Goal: Navigation & Orientation: Find specific page/section

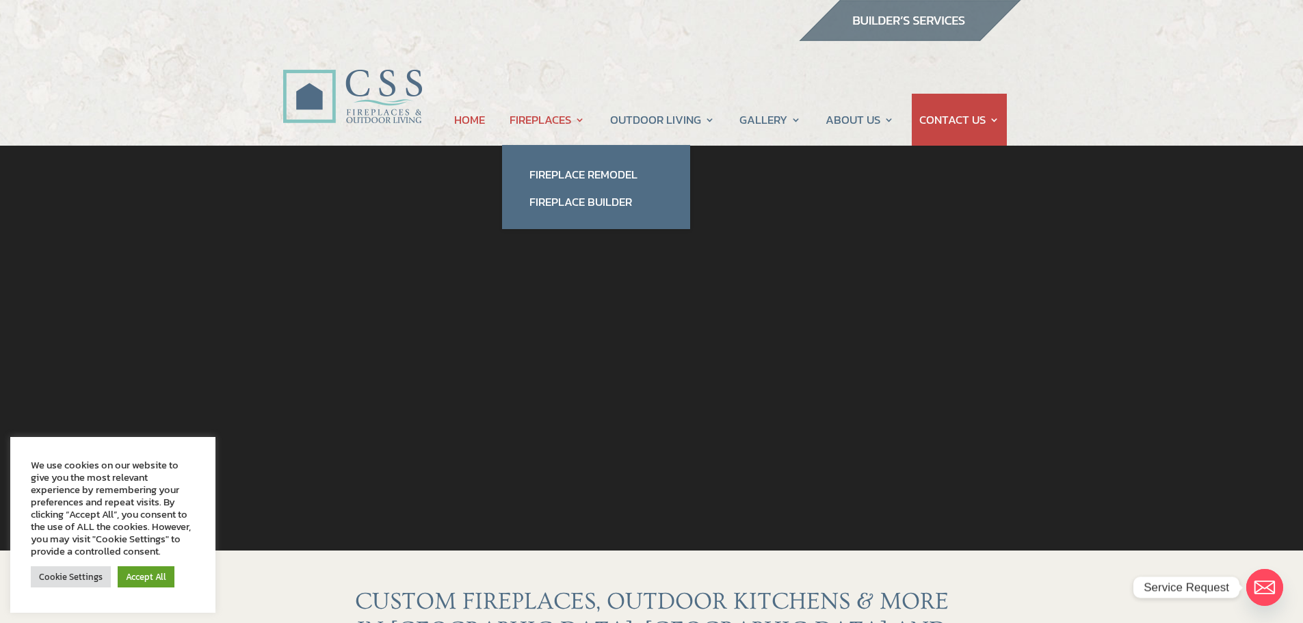
click at [573, 120] on link "FIREPLACES" at bounding box center [547, 120] width 75 height 52
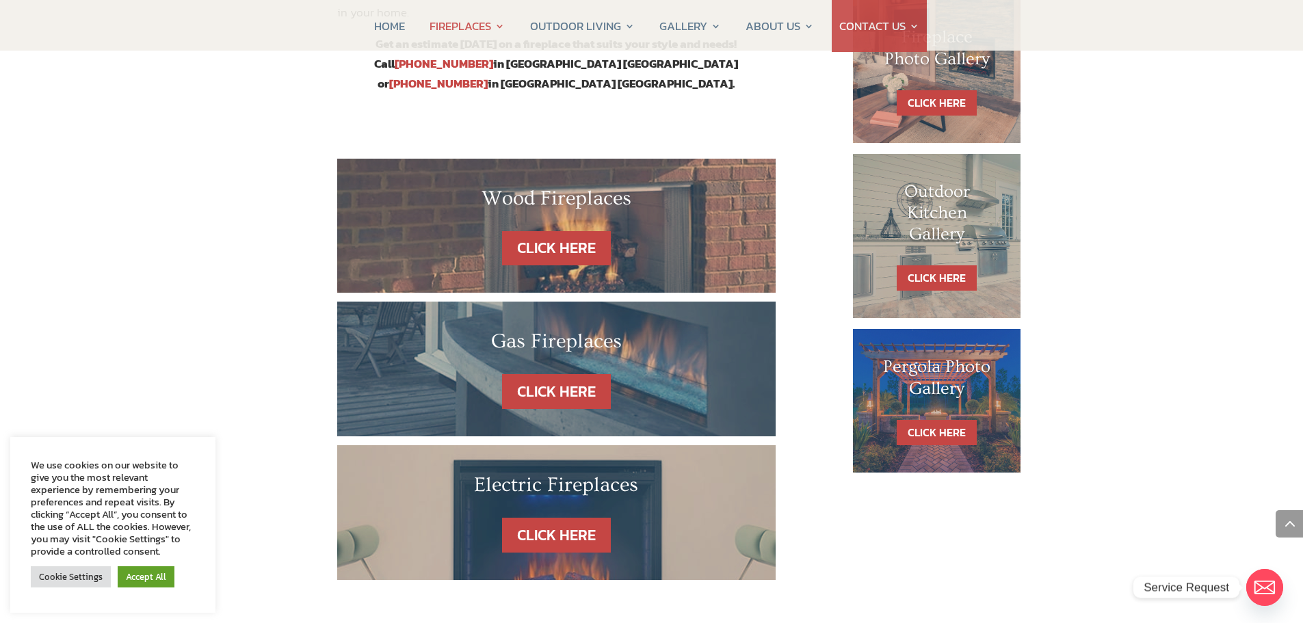
scroll to position [753, 0]
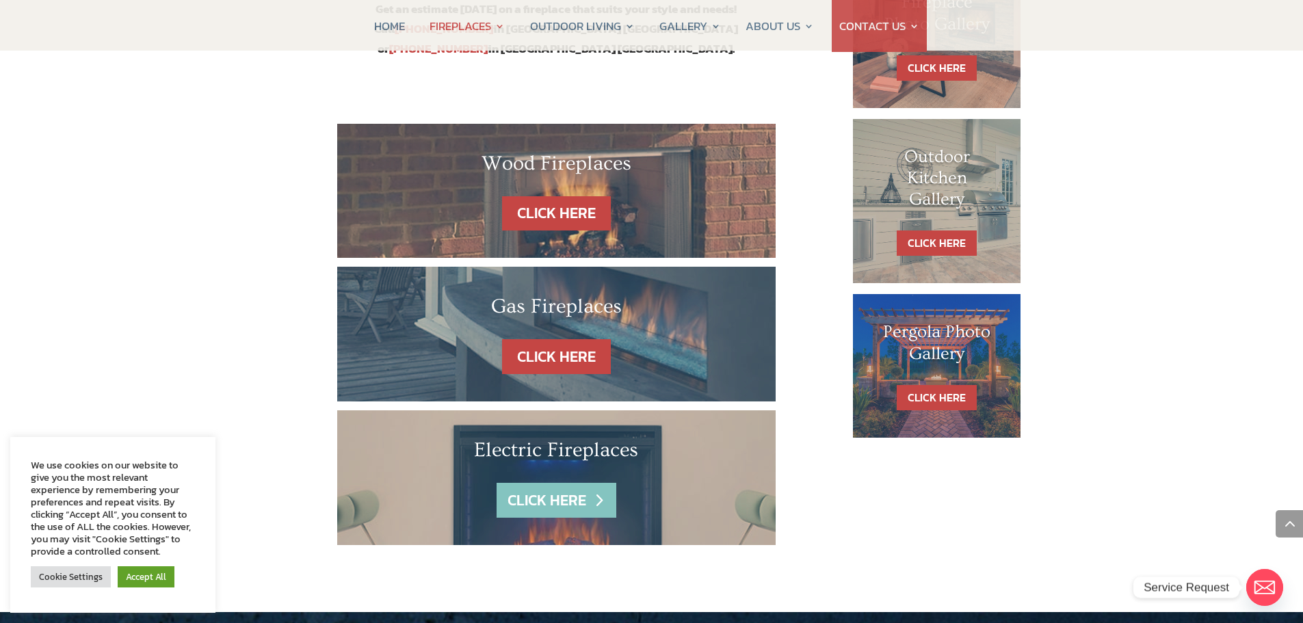
click at [578, 483] on link "CLICK HERE" at bounding box center [556, 500] width 119 height 35
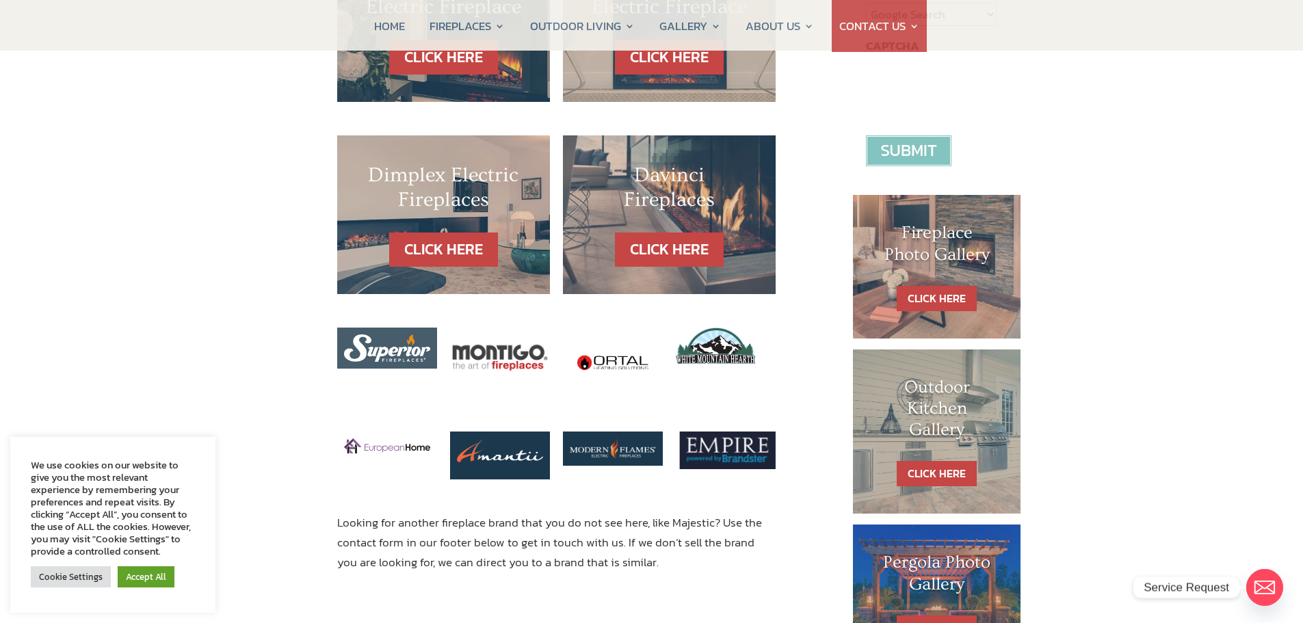
scroll to position [616, 0]
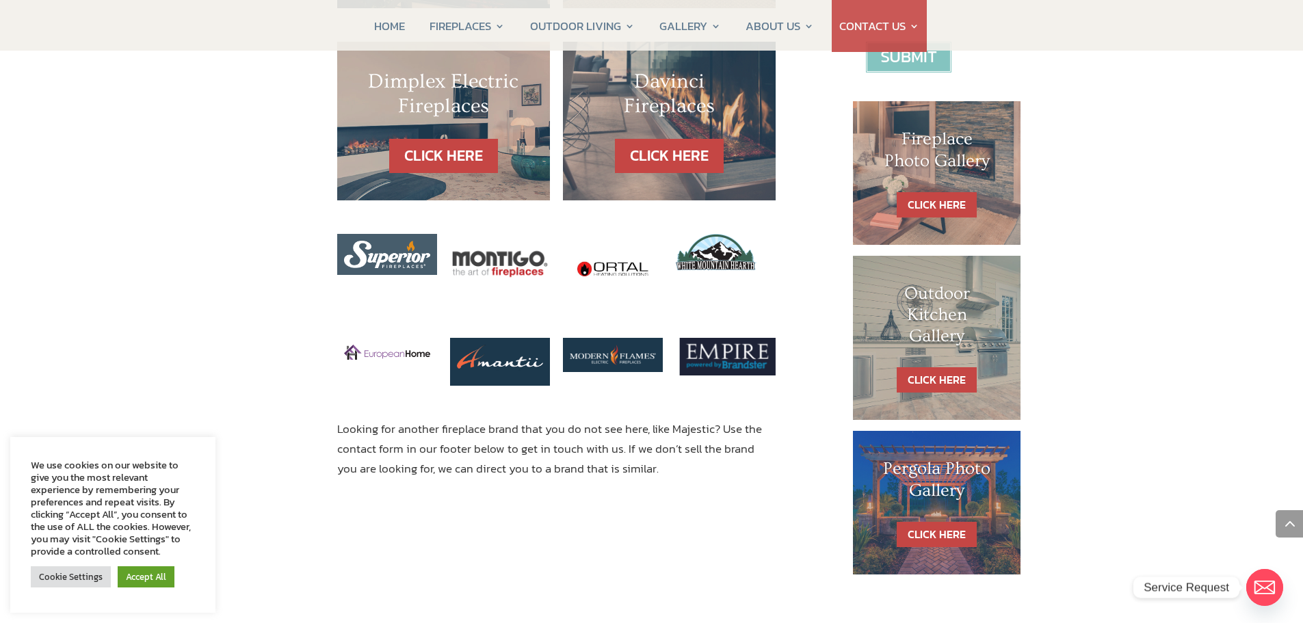
click at [382, 345] on img at bounding box center [387, 352] width 86 height 15
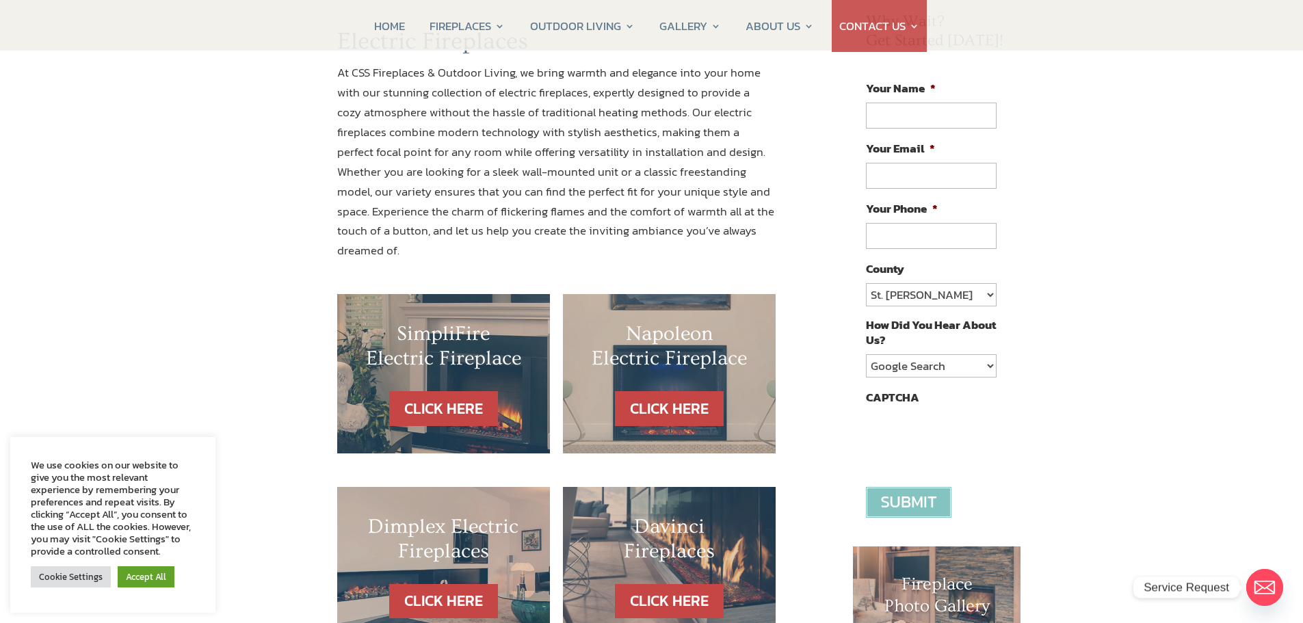
scroll to position [137, 0]
